Goal: Submit feedback/report problem: Ask a question

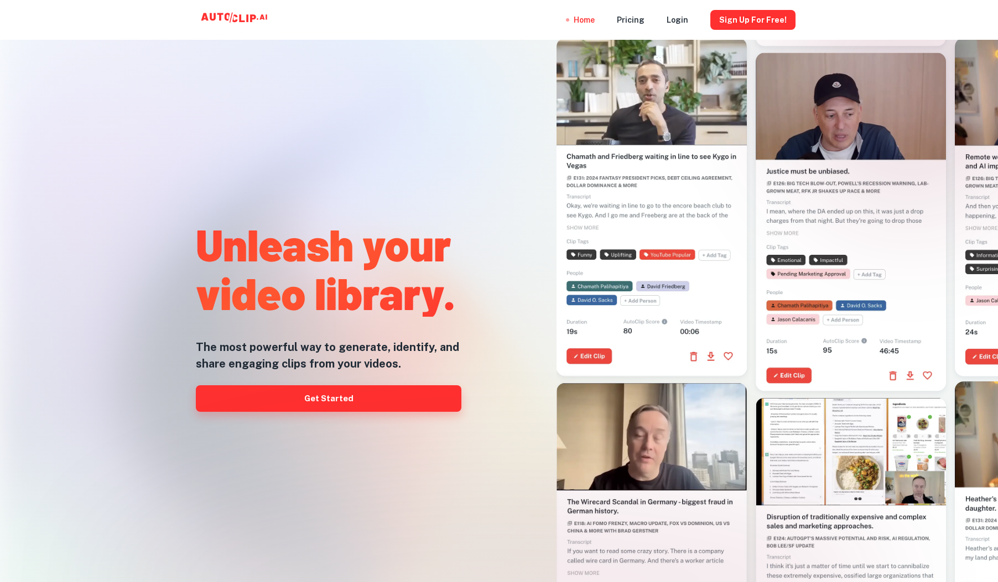
click at [369, 405] on link "Get Started" at bounding box center [328, 398] width 265 height 27
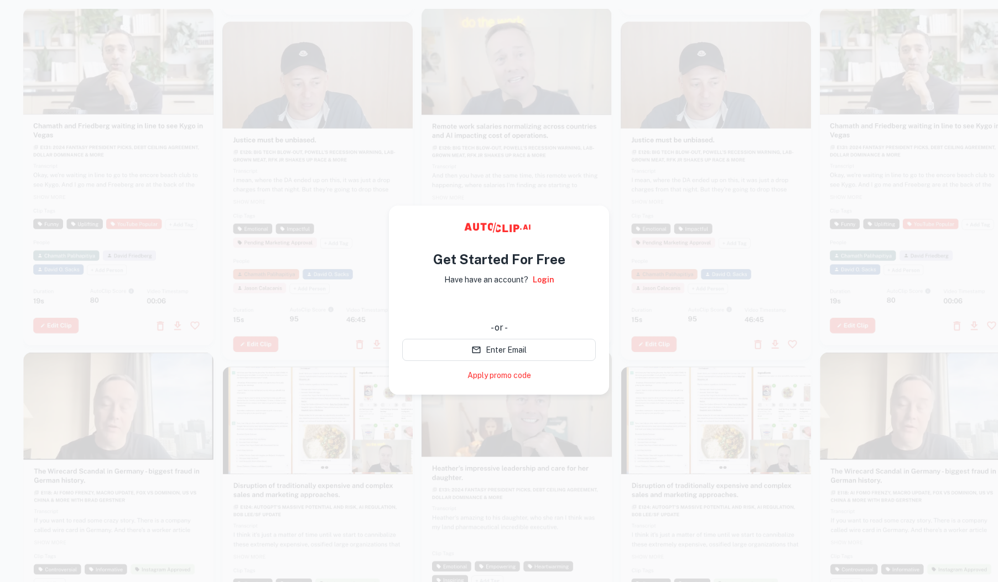
click at [503, 309] on div "使用 Google 账号登录。在新标签页中打开" at bounding box center [499, 306] width 194 height 24
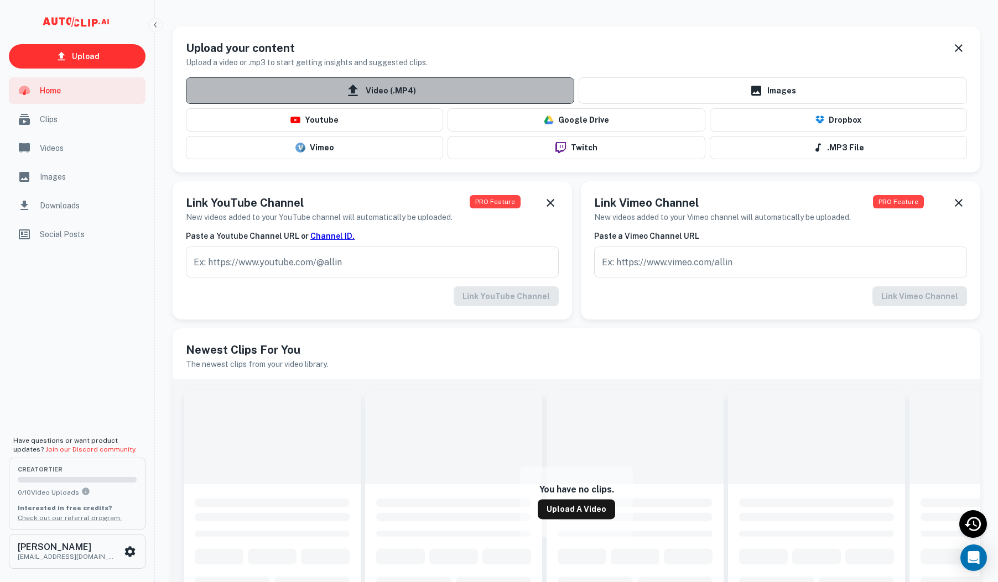
click at [482, 88] on span "Video (.MP4)" at bounding box center [380, 90] width 388 height 27
click at [0, 0] on input "Video (.MP4)" at bounding box center [0, 0] width 0 height 0
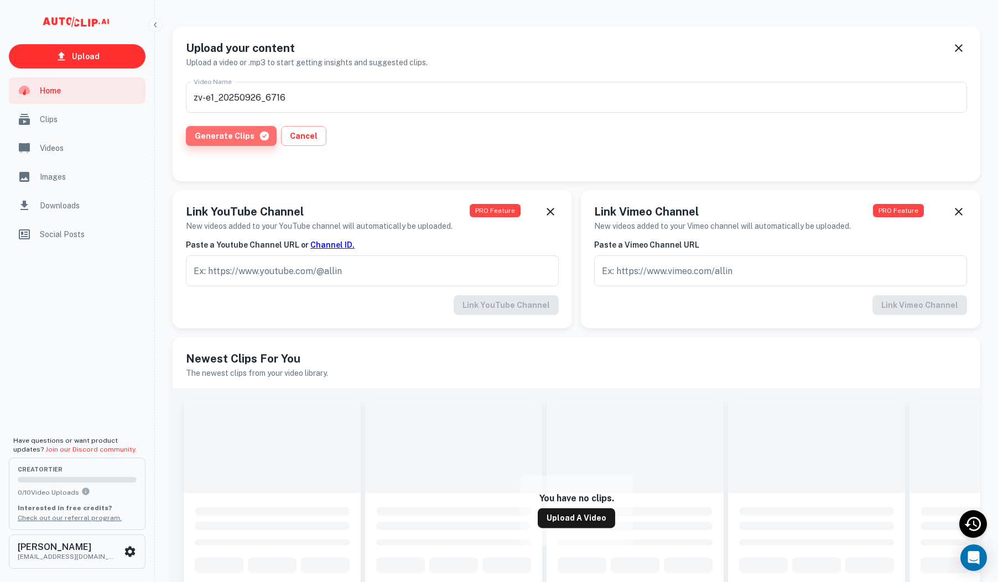
click at [231, 138] on button "Generate Clips" at bounding box center [231, 136] width 91 height 20
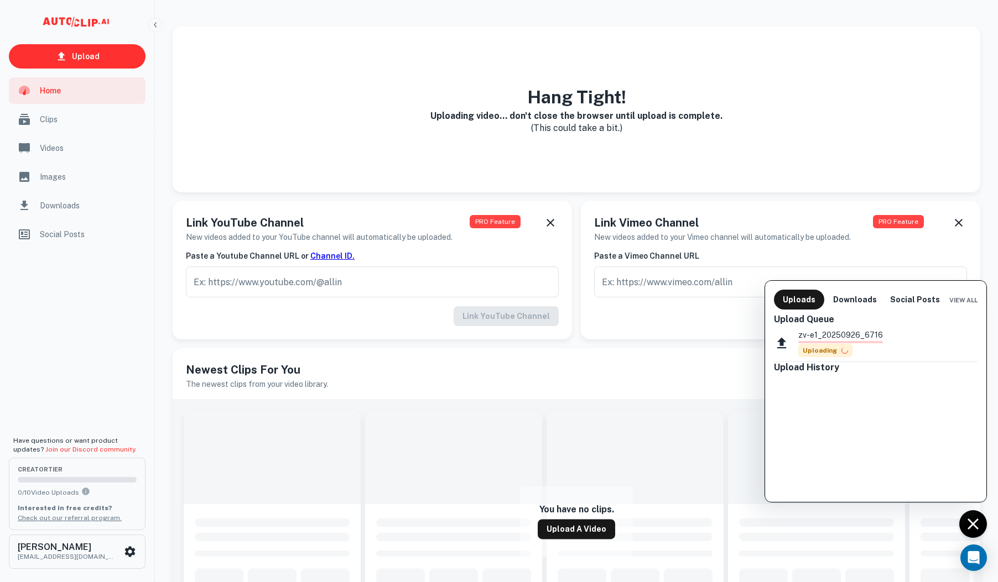
click at [134, 555] on div at bounding box center [499, 291] width 998 height 582
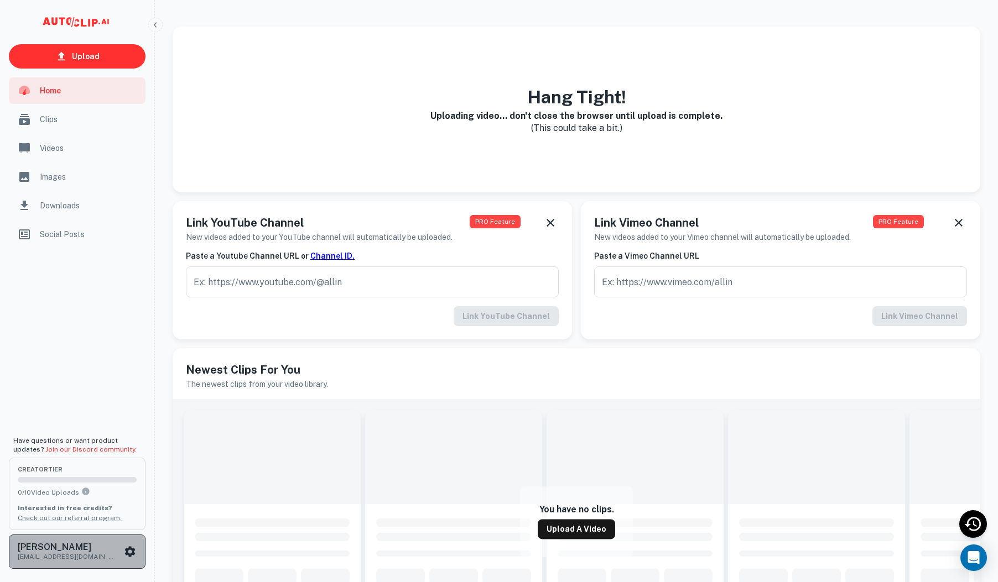
click at [131, 552] on icon "scrollable content" at bounding box center [129, 551] width 13 height 13
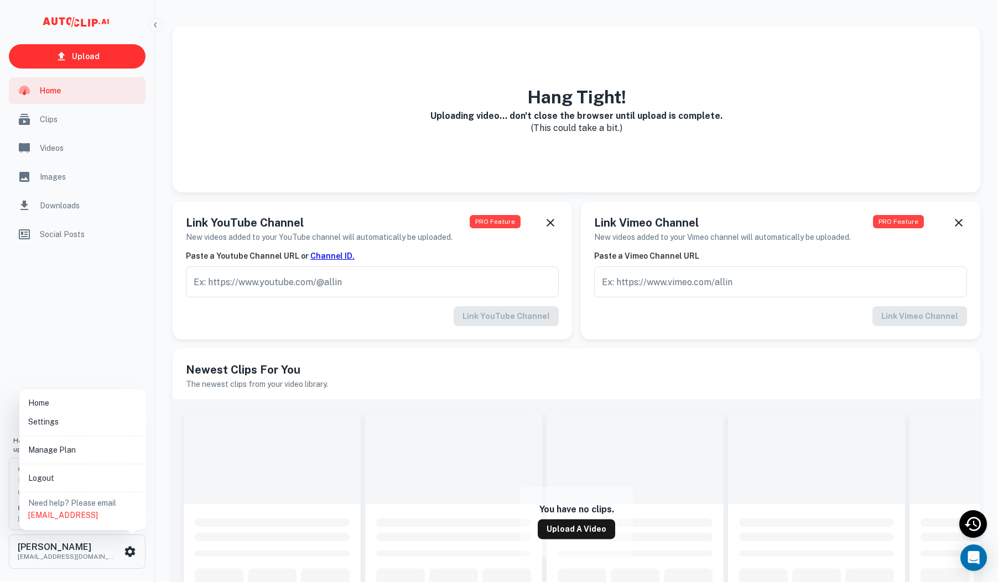
click at [67, 427] on li "Settings" at bounding box center [83, 421] width 118 height 19
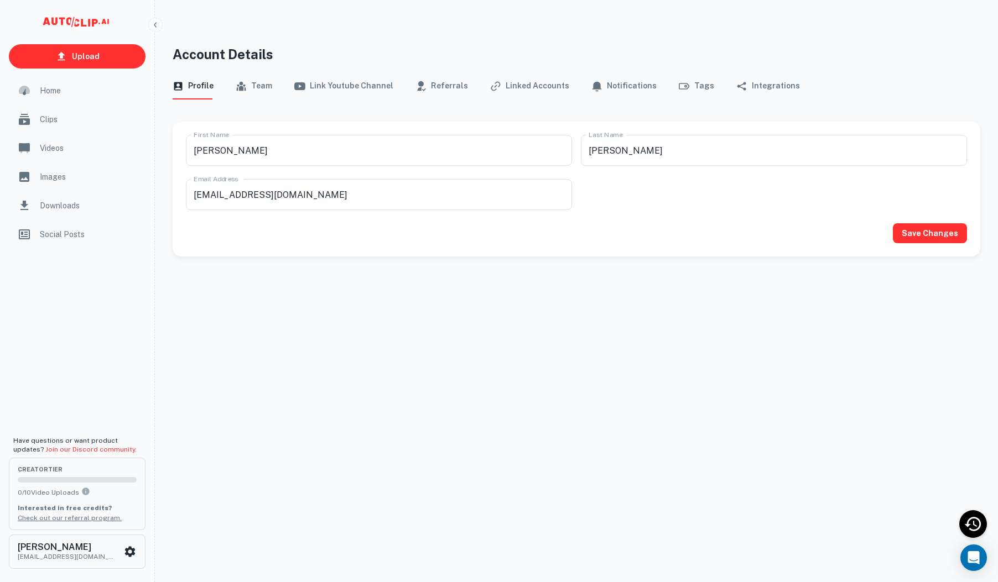
click at [473, 50] on h4 "Account Details" at bounding box center [576, 54] width 807 height 20
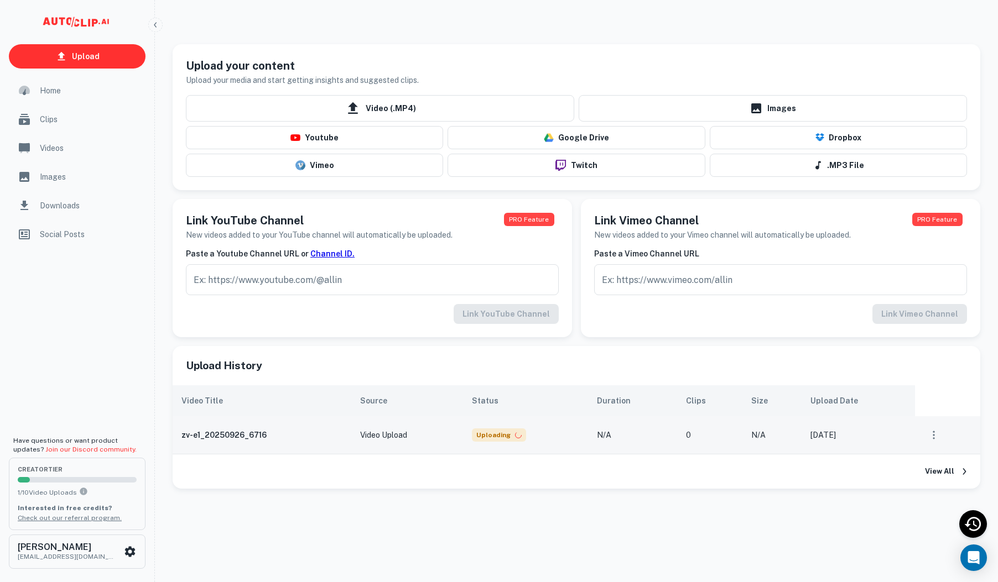
click at [551, 446] on td "Uploading" at bounding box center [525, 435] width 124 height 38
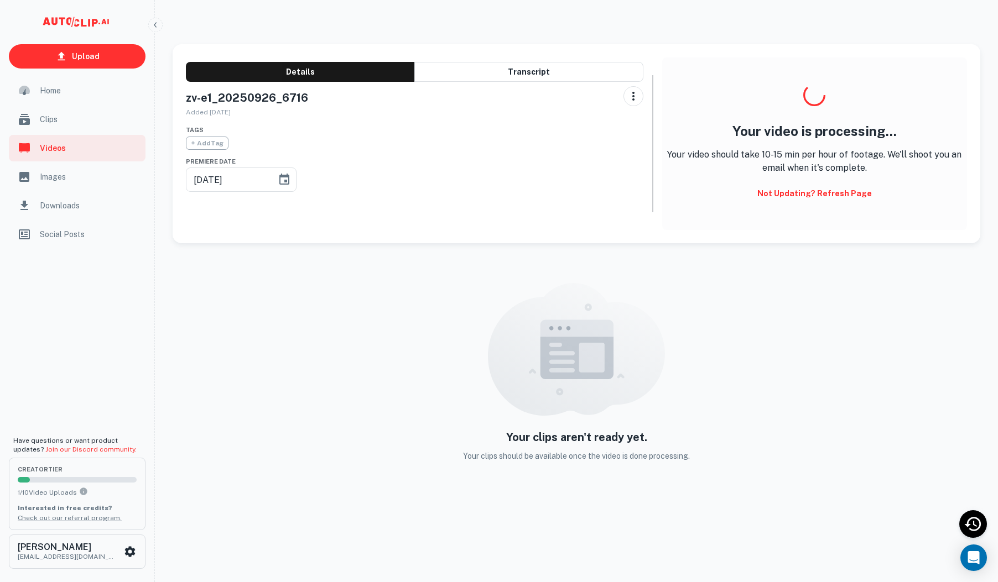
click at [566, 59] on div "Details Transcript zv-e1_20250926_6716 Added Oct 1st, 2025 Tags + Add Tag Premi…" at bounding box center [414, 144] width 457 height 173
click at [562, 71] on button "Transcript" at bounding box center [528, 72] width 228 height 20
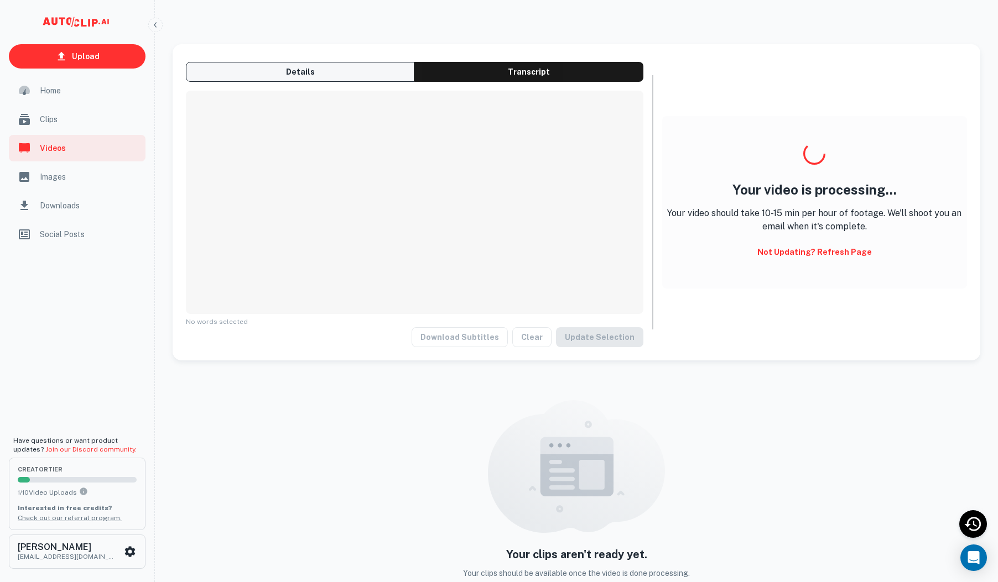
click at [300, 74] on button "Details" at bounding box center [300, 72] width 228 height 20
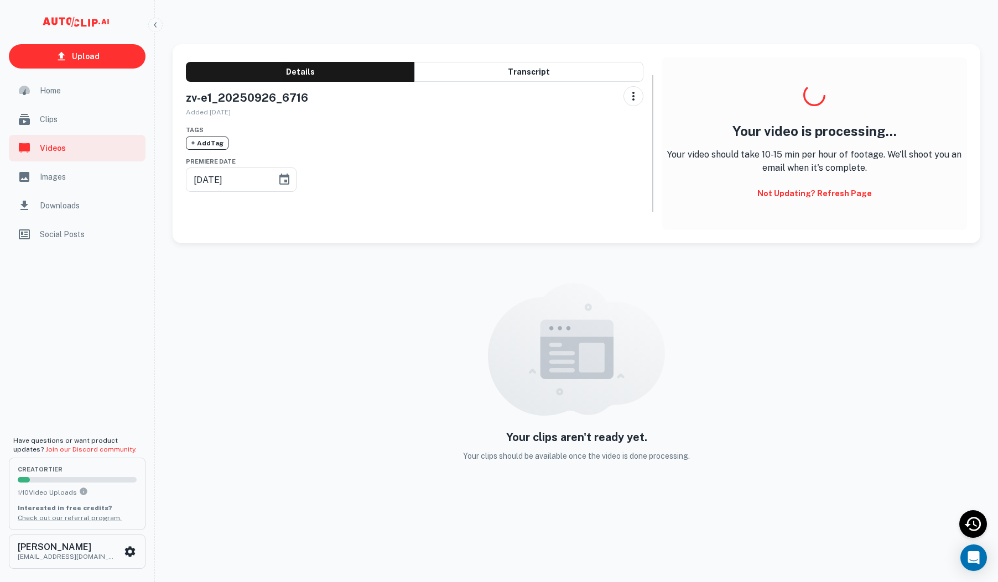
click at [213, 143] on span "+ Add Tag" at bounding box center [207, 143] width 43 height 13
click at [213, 143] on div at bounding box center [499, 291] width 998 height 582
click at [321, 122] on div "Tags + Add Tag Premiere Date 10/01/2025 ​" at bounding box center [414, 155] width 457 height 74
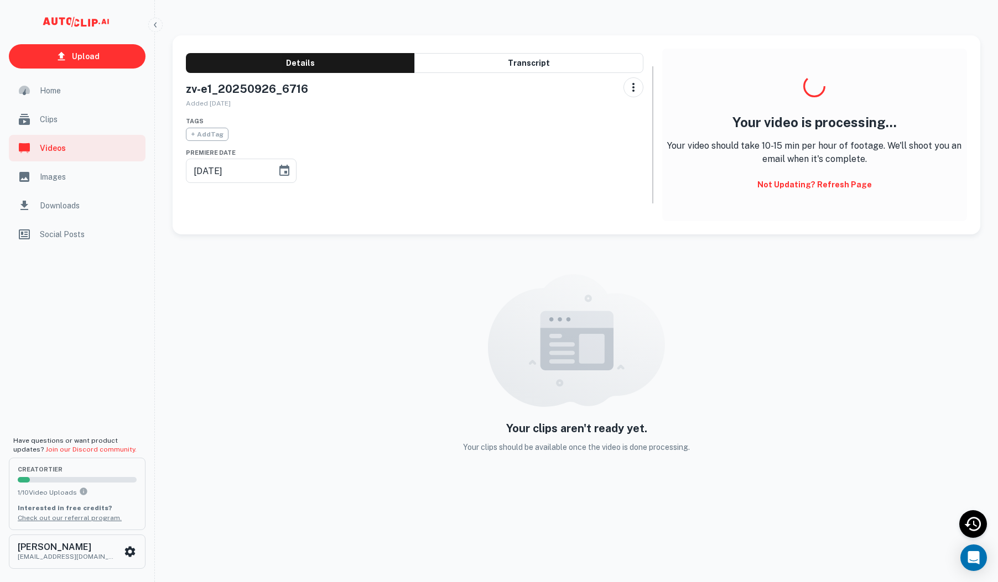
click at [837, 417] on div "Your clips aren't ready yet. Your clips should be available once the video is d…" at bounding box center [576, 364] width 807 height 250
click at [790, 142] on p "Your video should take 10-15 min per hour of footage. We'll shoot you an email …" at bounding box center [814, 152] width 305 height 27
click at [127, 551] on icon "scrollable content" at bounding box center [130, 551] width 11 height 11
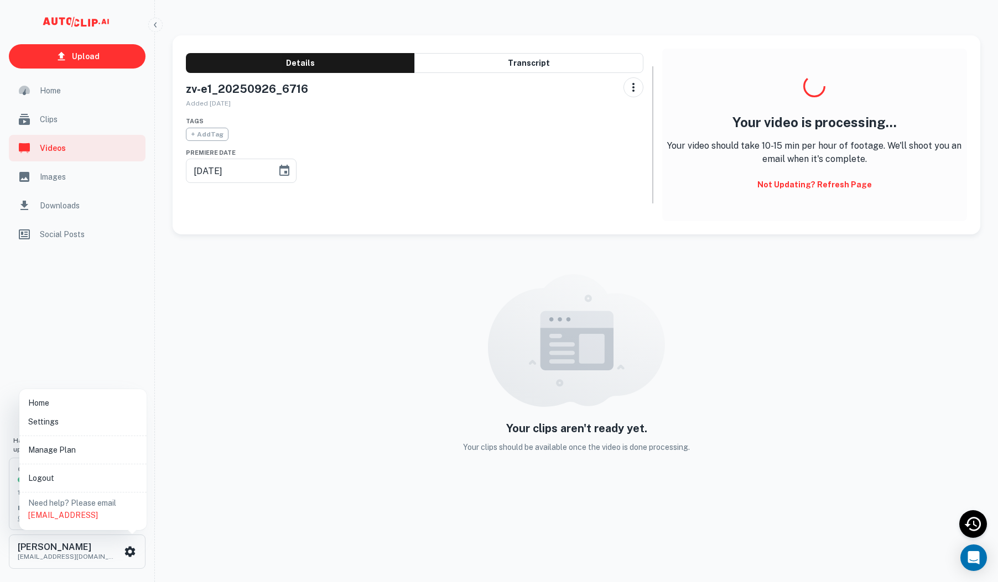
click at [82, 447] on li "Manage Plan" at bounding box center [83, 450] width 118 height 19
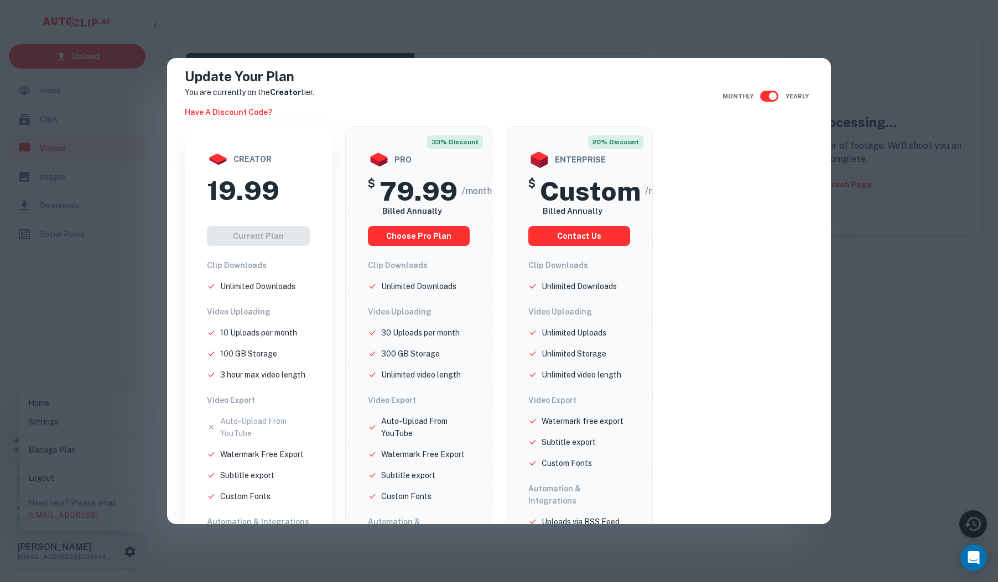
scroll to position [6, 0]
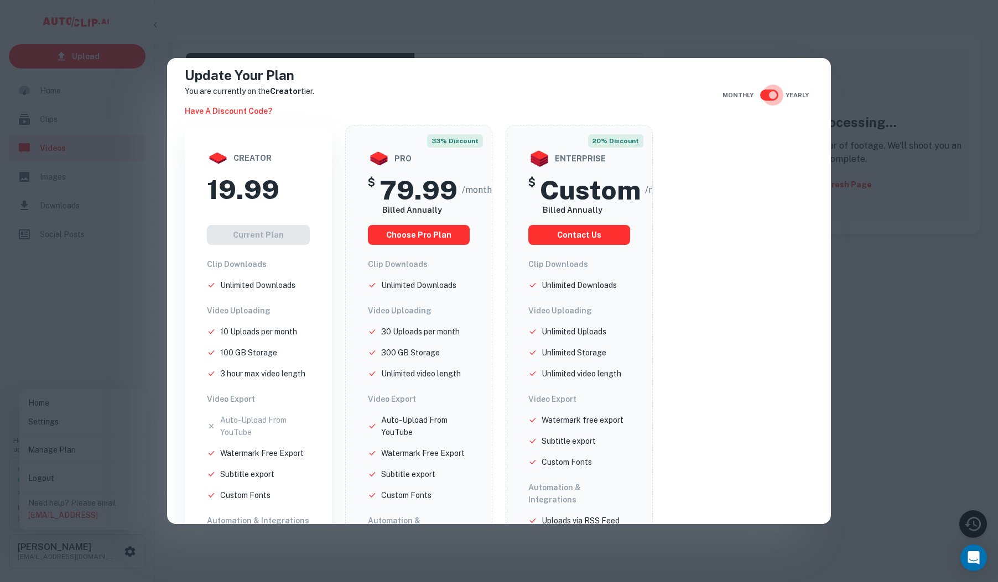
click at [764, 95] on input "checkbox" at bounding box center [772, 95] width 63 height 21
checkbox input "false"
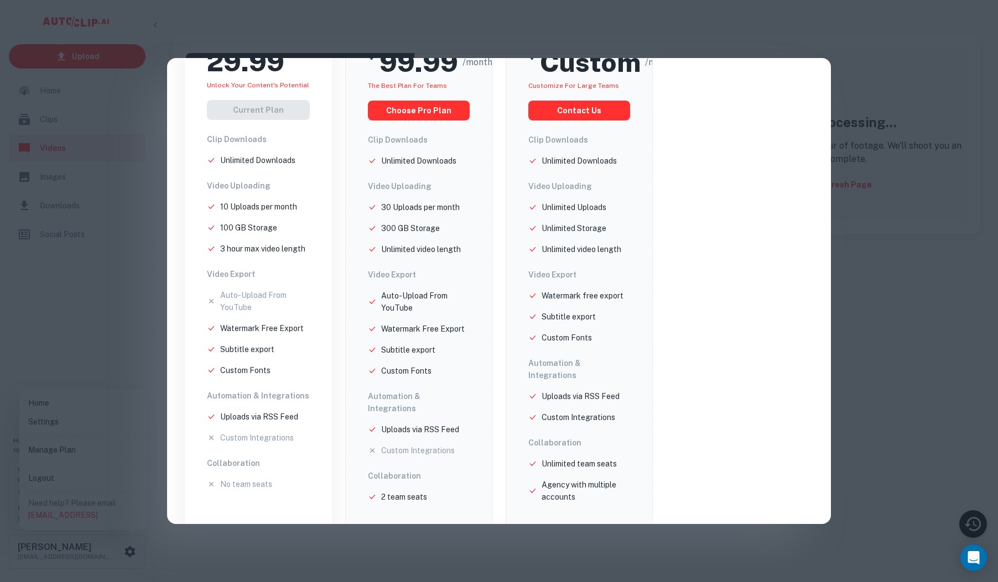
scroll to position [0, 0]
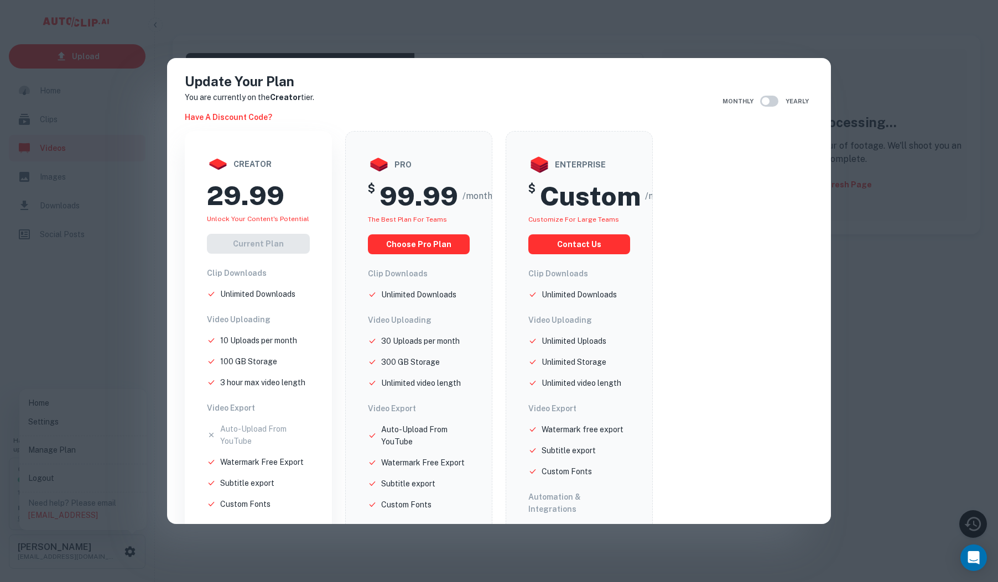
click at [108, 298] on div "Update Your Plan You are currently on the Creator tier. Have a discount code? M…" at bounding box center [499, 291] width 998 height 582
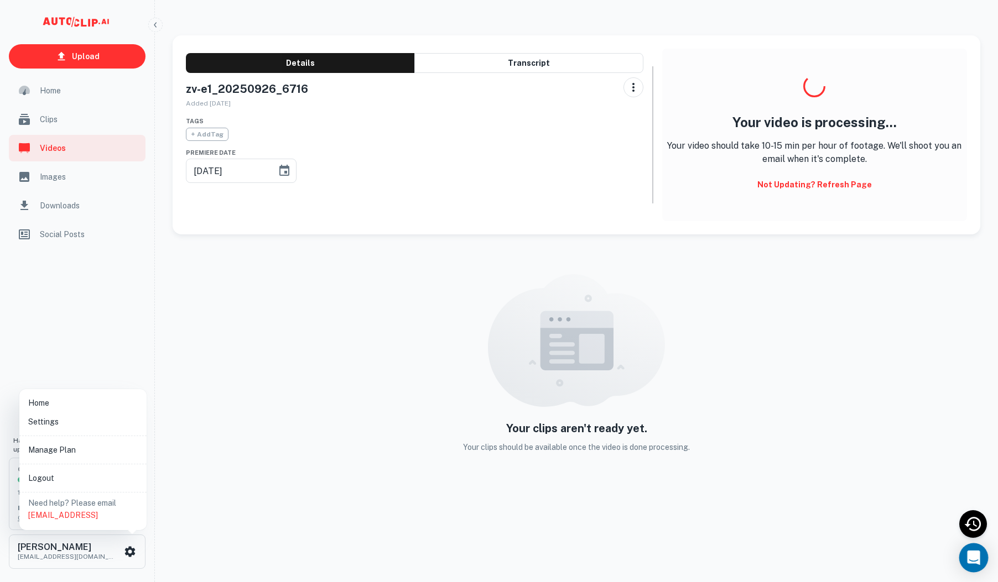
click at [973, 558] on icon "Open Intercom Messenger" at bounding box center [973, 558] width 13 height 14
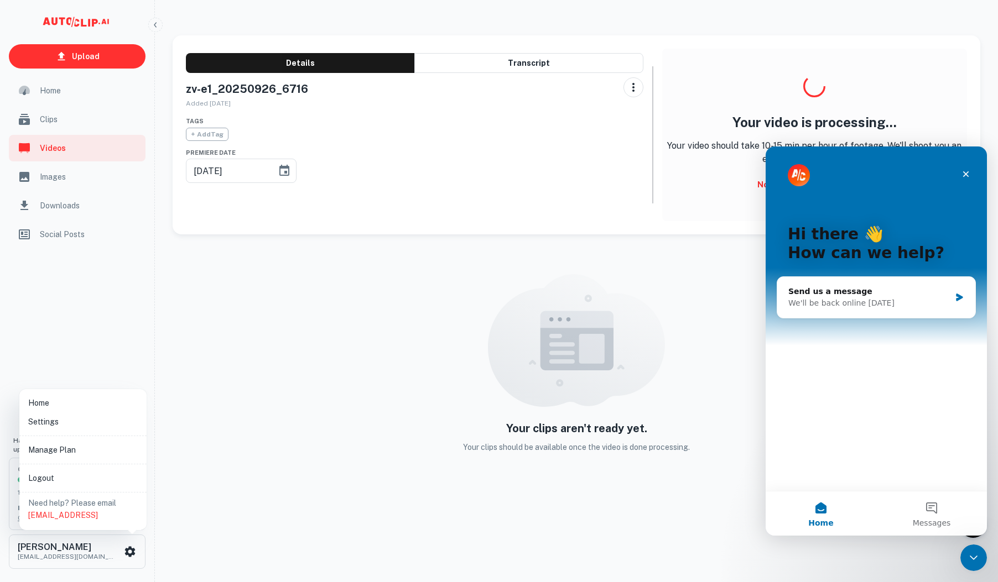
click at [306, 529] on div at bounding box center [499, 291] width 998 height 582
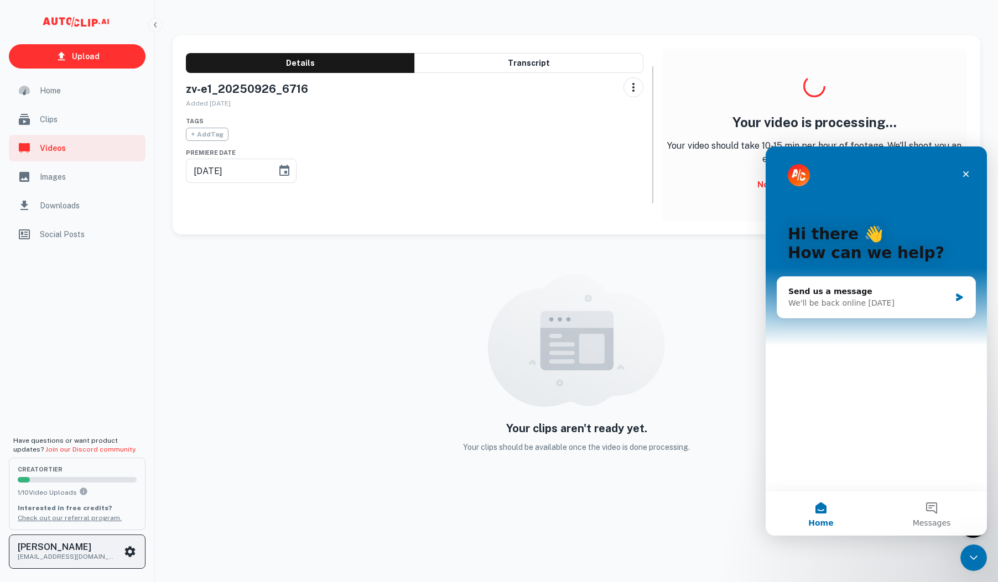
click at [103, 549] on h6 "[PERSON_NAME]" at bounding box center [68, 547] width 100 height 9
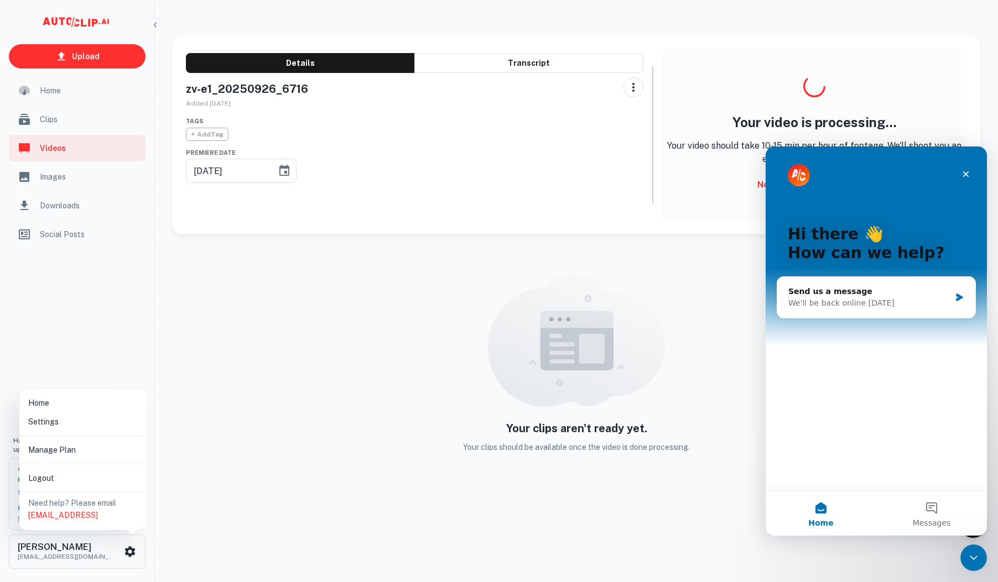
click at [54, 425] on li "Settings" at bounding box center [83, 421] width 118 height 19
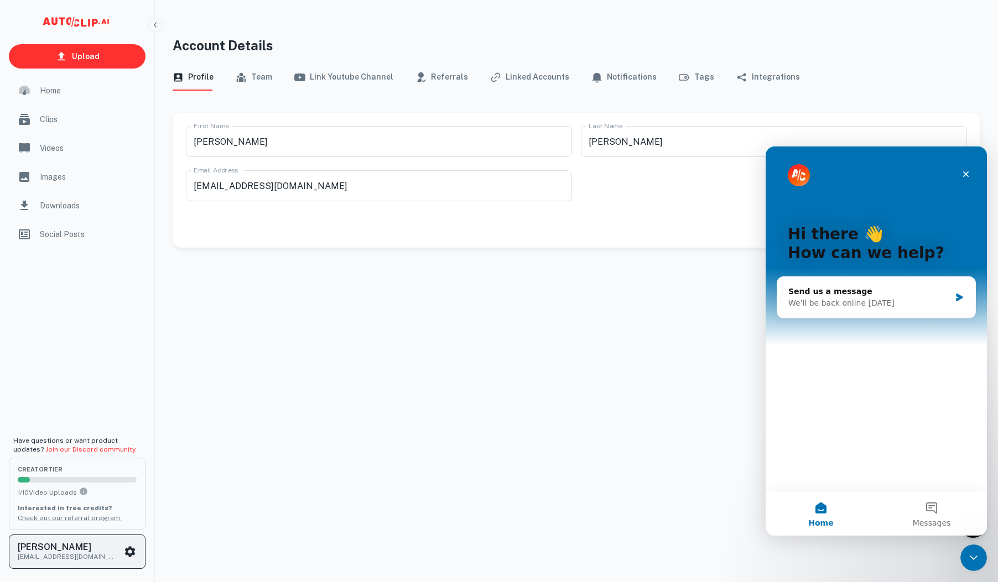
click at [65, 555] on p "[EMAIL_ADDRESS][DOMAIN_NAME]" at bounding box center [68, 557] width 100 height 10
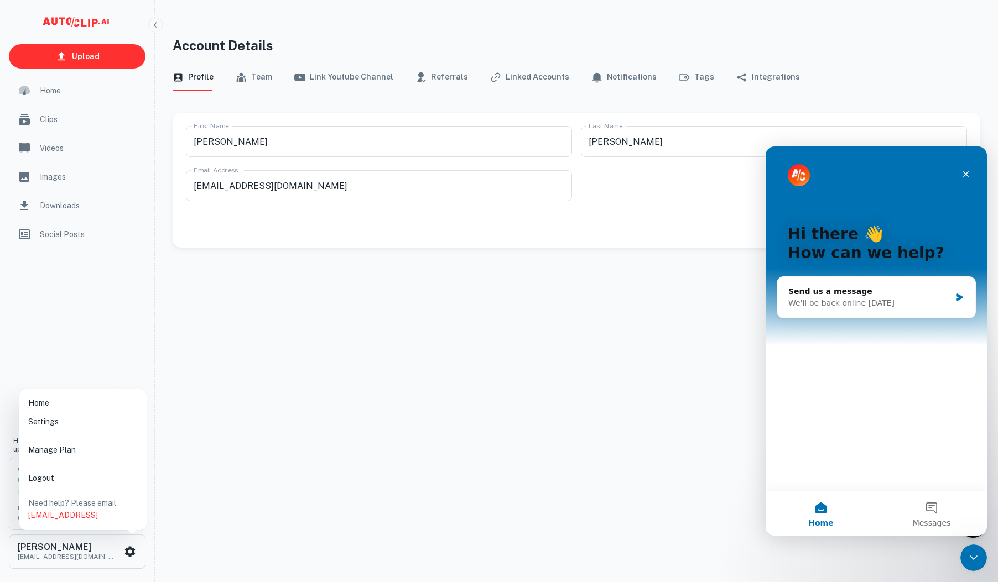
click at [60, 420] on li "Settings" at bounding box center [83, 421] width 118 height 19
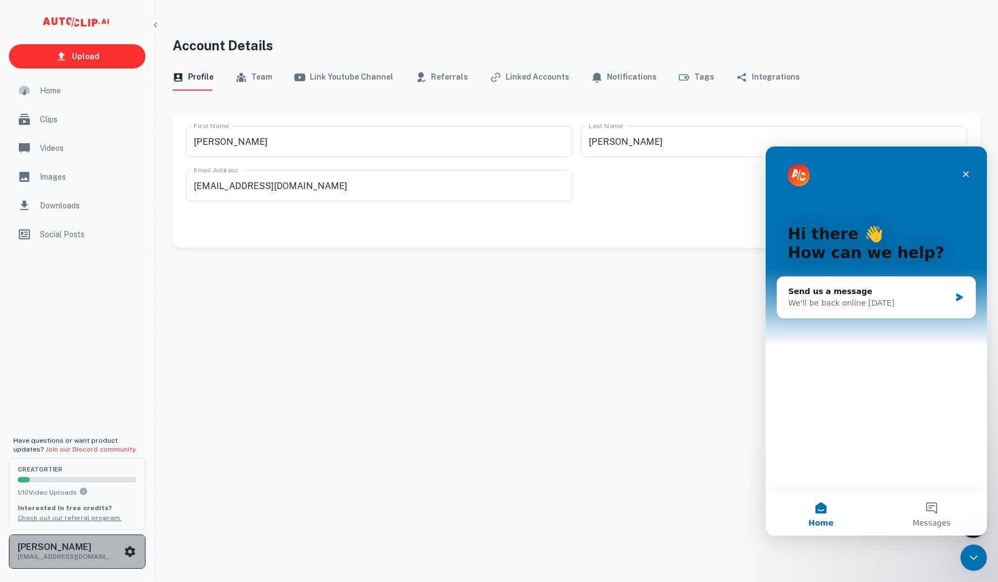
click at [48, 549] on h6 "[PERSON_NAME]" at bounding box center [68, 547] width 100 height 9
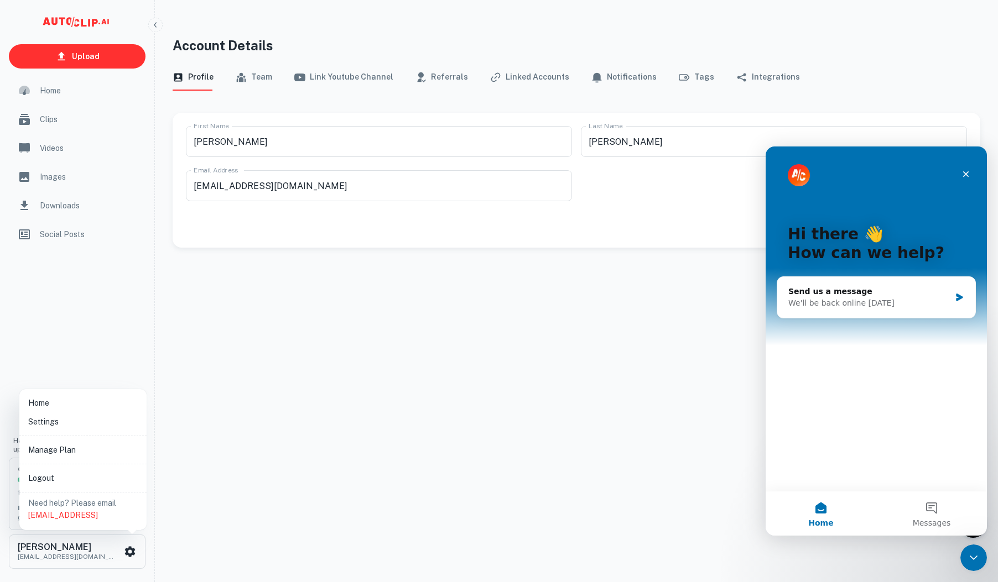
click at [56, 402] on li "Home" at bounding box center [83, 403] width 118 height 19
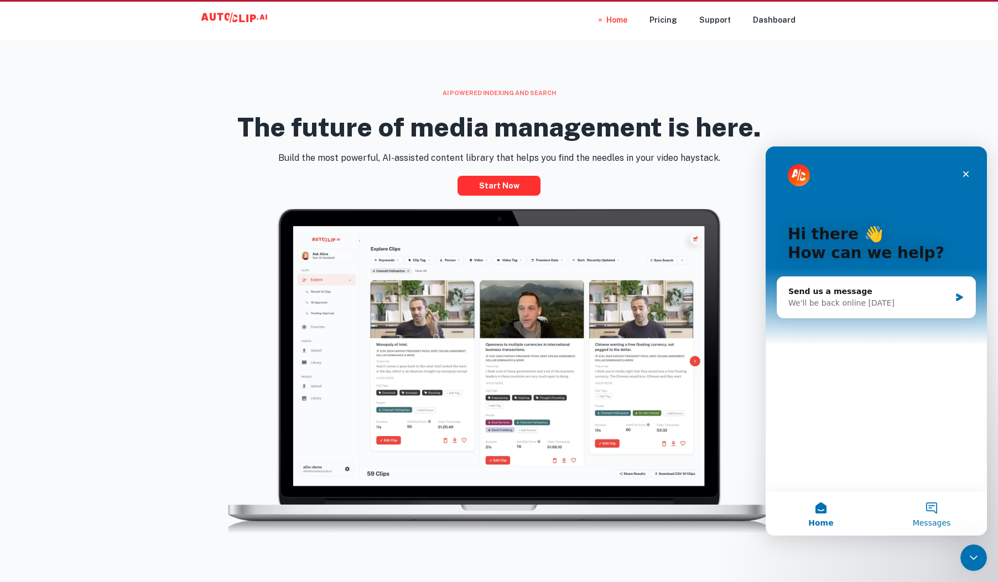
click at [936, 521] on span "Messages" at bounding box center [931, 523] width 38 height 8
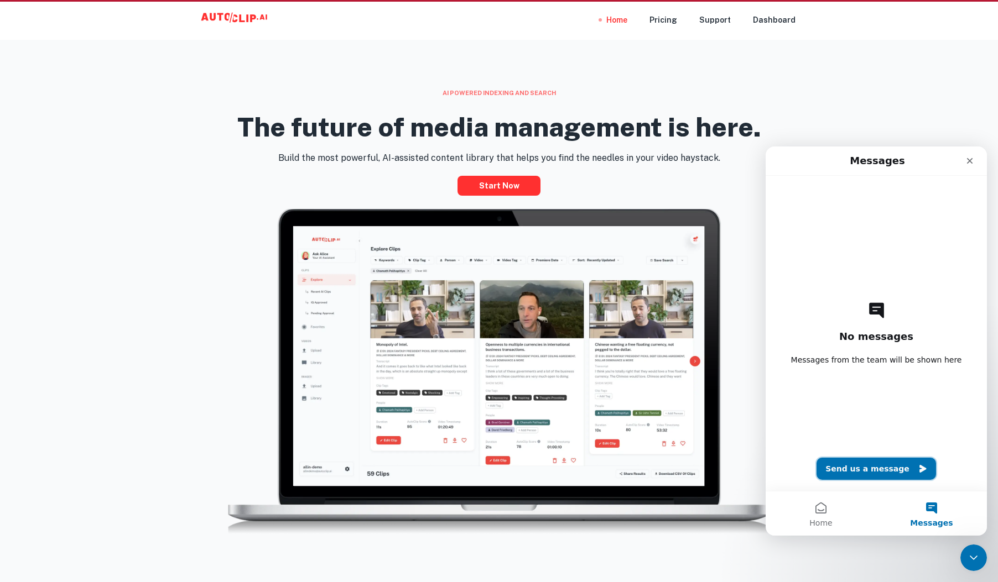
click at [886, 471] on button "Send us a message" at bounding box center [875, 469] width 119 height 22
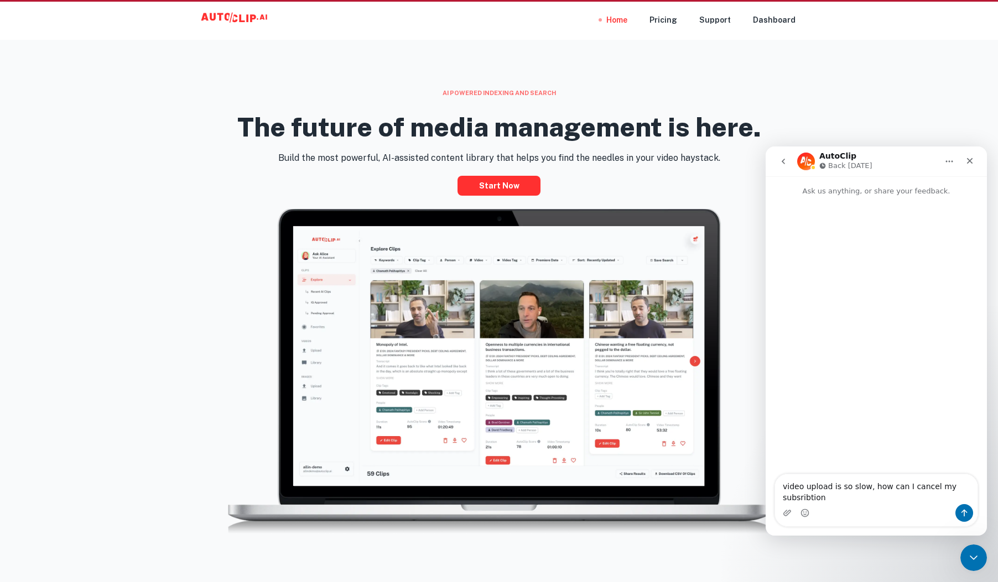
type textarea "video upload is so slow, how can I cancel my subsribtion?"
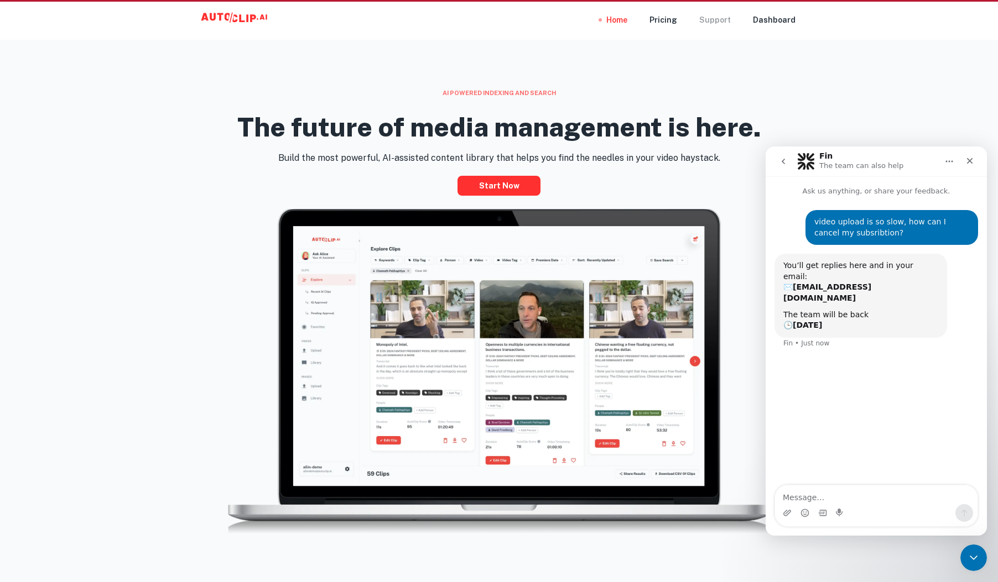
click at [720, 23] on div "Support" at bounding box center [715, 20] width 32 height 40
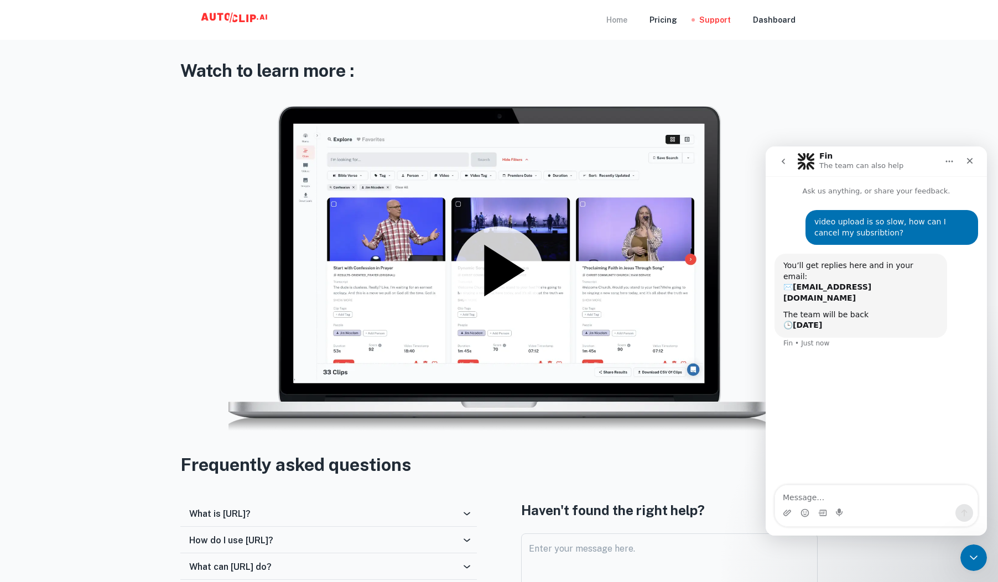
click at [625, 20] on div "Home" at bounding box center [616, 20] width 21 height 40
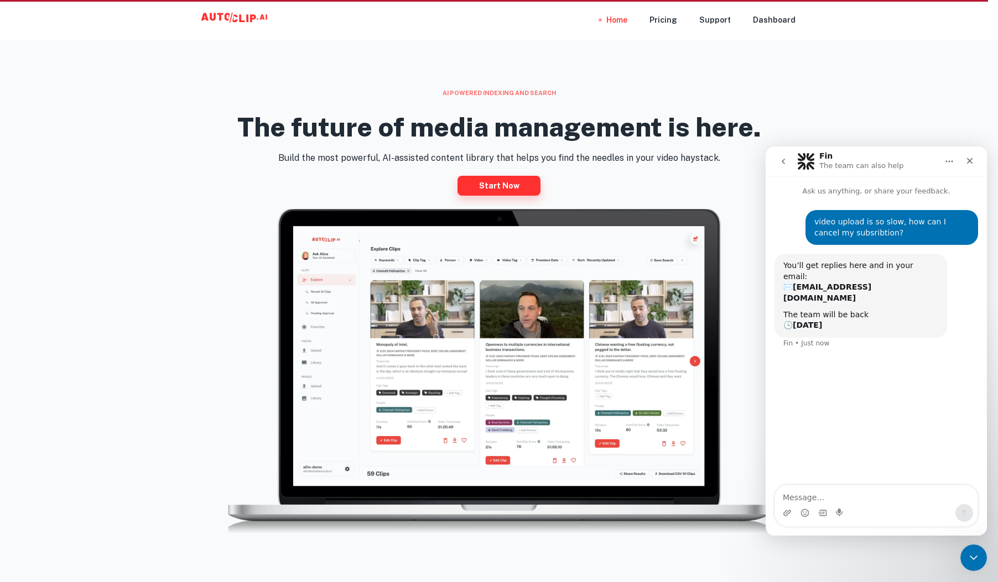
click at [517, 184] on link "Start now" at bounding box center [498, 186] width 83 height 20
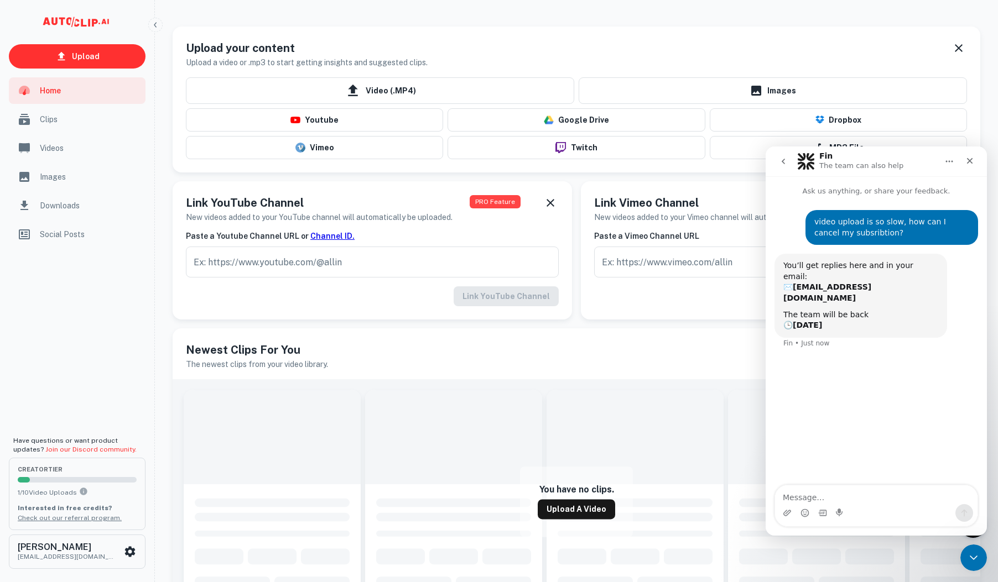
click at [596, 348] on h5 "Newest Clips For You" at bounding box center [576, 350] width 781 height 17
click at [77, 129] on div "Clips" at bounding box center [77, 119] width 137 height 27
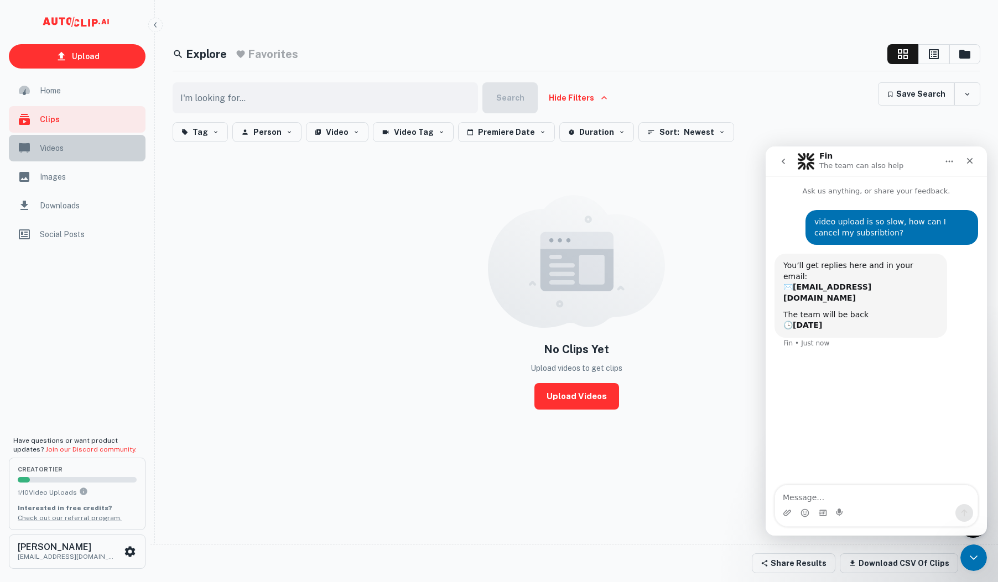
click at [72, 148] on span "Videos" at bounding box center [89, 148] width 99 height 12
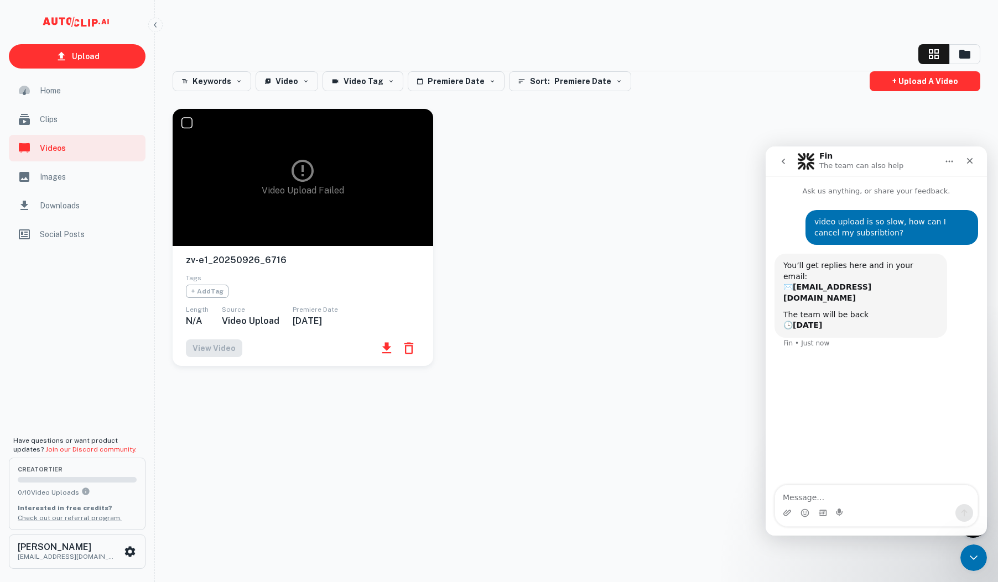
click at [307, 181] on icon at bounding box center [302, 171] width 22 height 22
click at [227, 351] on div "View Video" at bounding box center [303, 349] width 234 height 18
click at [384, 276] on div "Tags + Add Tag" at bounding box center [303, 287] width 234 height 32
click at [435, 263] on div "Video Upload Failed zv-e1_20250926_6716 Tags + Add Tag Length N/A Source Video …" at bounding box center [569, 231] width 821 height 270
click at [218, 539] on div "Keywords Video Video Tag Premiere Date Sort: Premiere Date + Upload a video Vid…" at bounding box center [576, 317] width 834 height 547
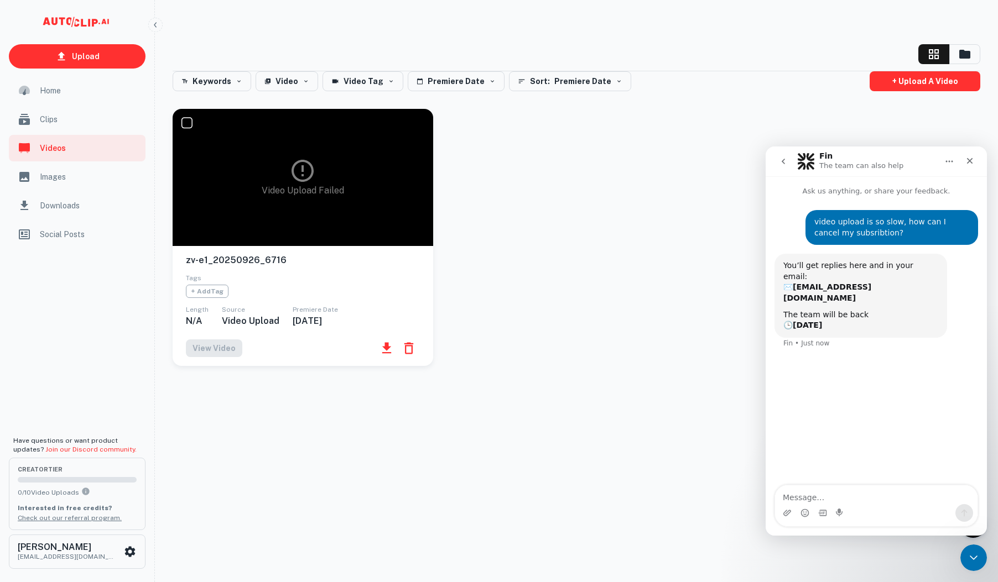
click at [385, 346] on icon "button" at bounding box center [386, 347] width 9 height 11
click at [603, 265] on div "Video Upload Failed zv-e1_20250926_6716 Tags + Add Tag Length N/A Source Video …" at bounding box center [569, 231] width 821 height 270
click at [184, 122] on input "checkbox" at bounding box center [186, 123] width 22 height 22
checkbox input "true"
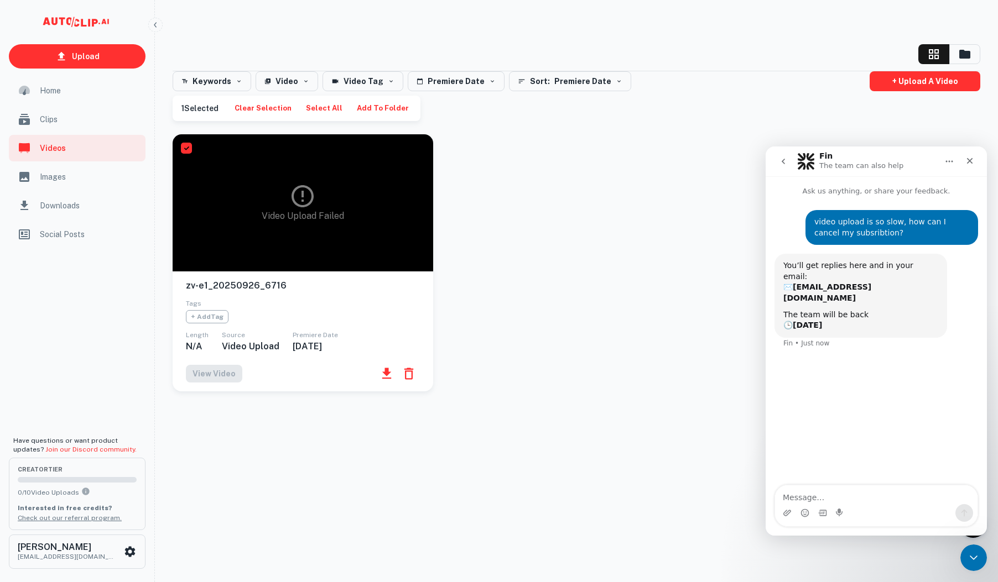
click at [531, 176] on div "Video Upload Failed zv-e1_20250926_6716 Tags + Add Tag Length N/A Source Video …" at bounding box center [569, 256] width 821 height 270
click at [283, 81] on button "Video" at bounding box center [286, 81] width 62 height 20
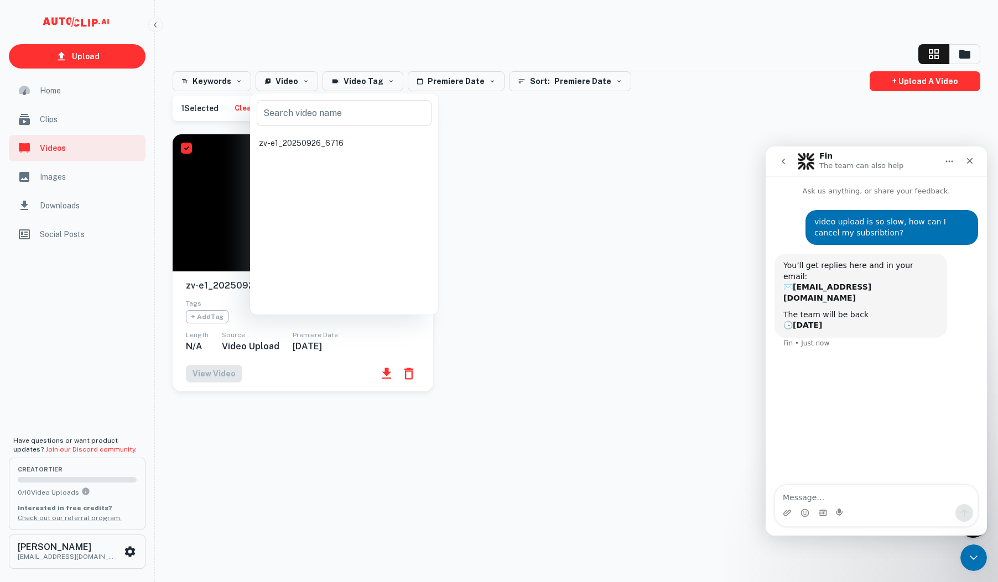
click at [304, 145] on div "zv-e1_20250926_6716" at bounding box center [301, 143] width 85 height 12
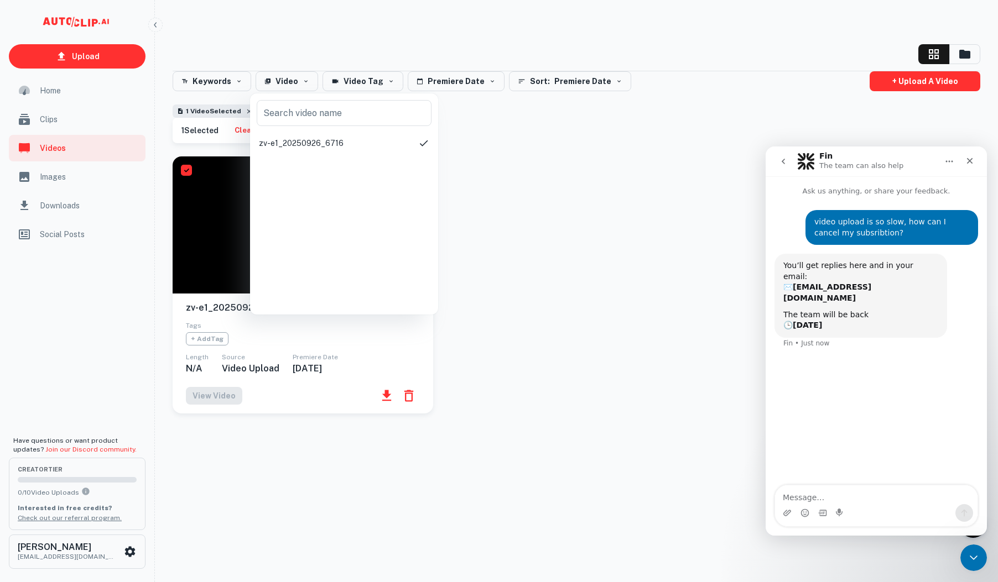
click at [555, 273] on div at bounding box center [499, 291] width 998 height 582
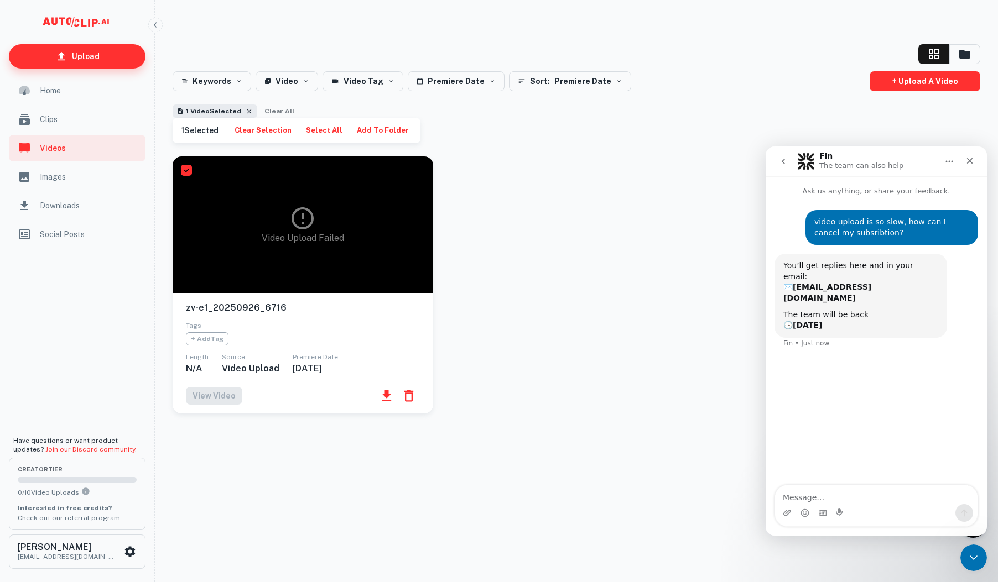
click at [90, 60] on p "Upload" at bounding box center [86, 56] width 28 height 12
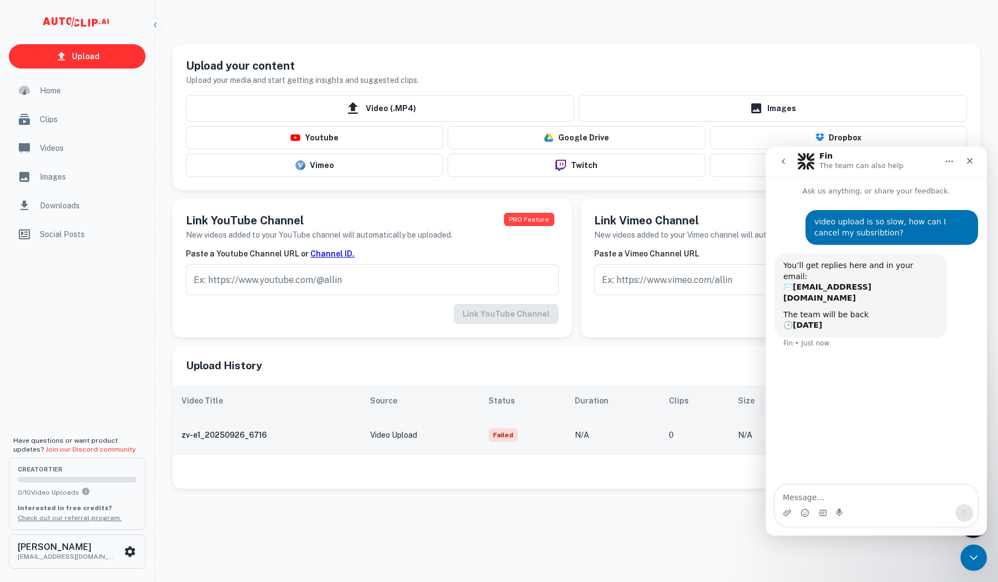
click at [555, 447] on td "Failed" at bounding box center [522, 435] width 86 height 38
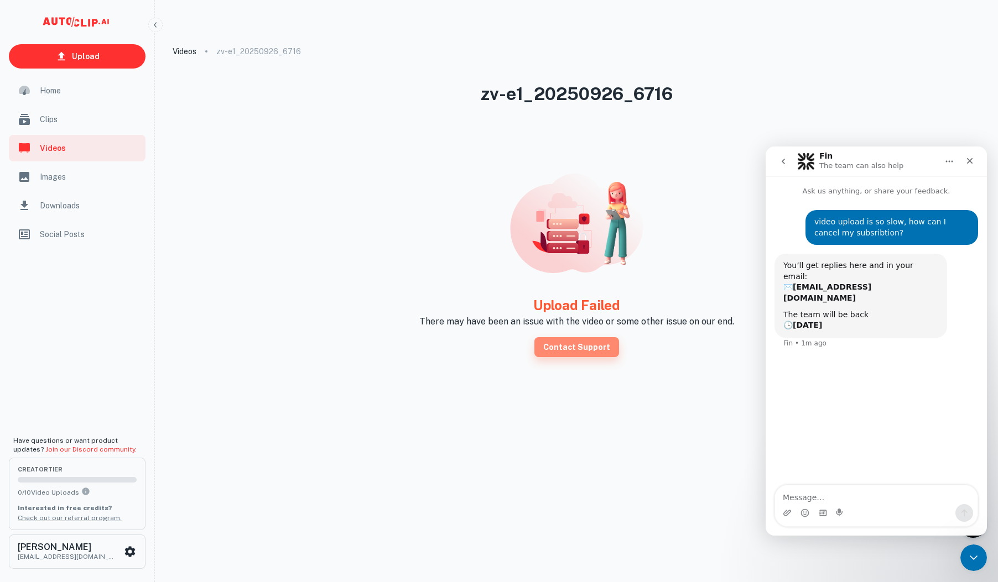
click at [582, 344] on link "Contact Support" at bounding box center [576, 347] width 85 height 20
click at [813, 366] on div "video upload is so slow, how can I cancel my subsribtion? • 1m ago You’ll get r…" at bounding box center [875, 342] width 221 height 290
click at [603, 486] on div "Videos zv-e1_20250926_6716 zv-e1_20250926_6716 Upload Failed There may have bee…" at bounding box center [576, 317] width 834 height 547
click at [94, 186] on div "Images" at bounding box center [77, 177] width 137 height 27
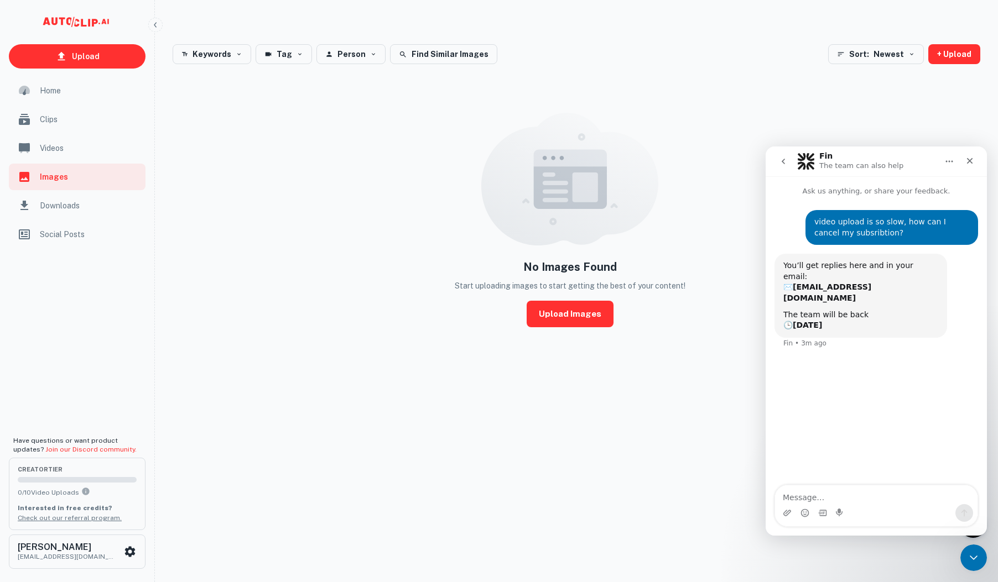
click at [283, 185] on div "No Images Found Start uploading images to start getting the best of your conten…" at bounding box center [569, 219] width 821 height 285
